Goal: Task Accomplishment & Management: Manage account settings

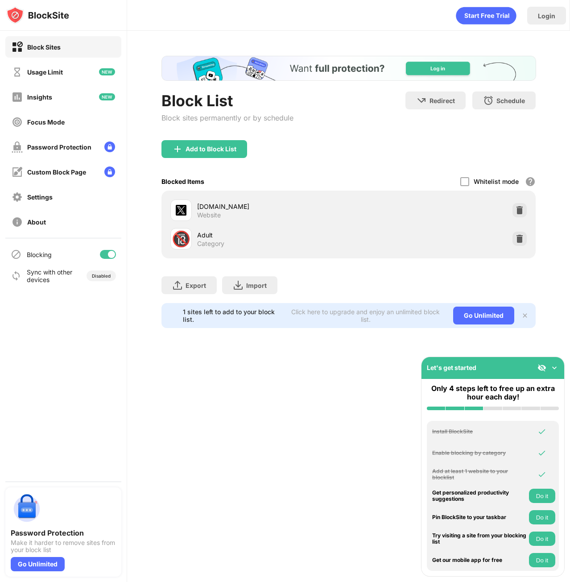
click at [521, 206] on img at bounding box center [520, 210] width 9 height 9
